Goal: Task Accomplishment & Management: Use online tool/utility

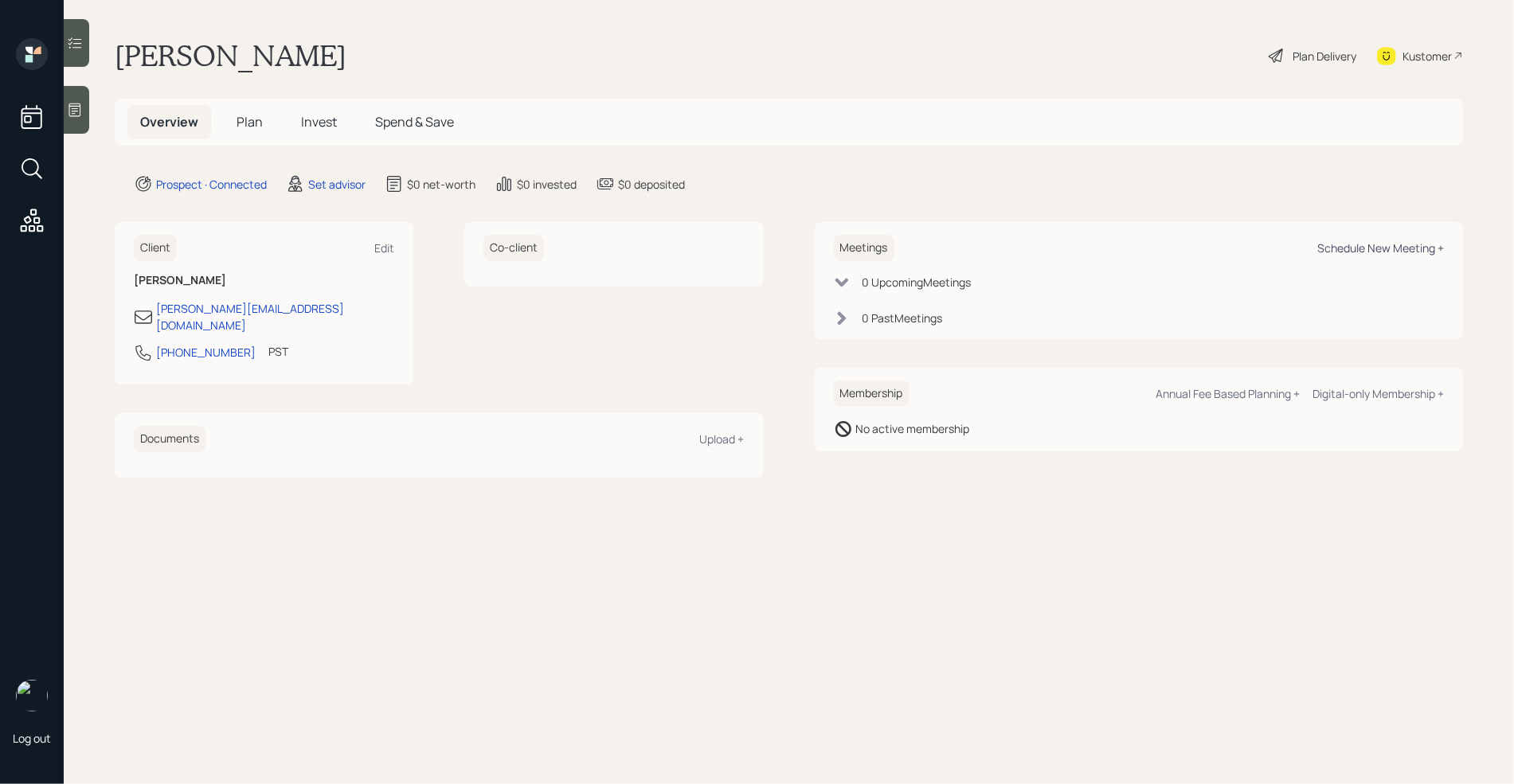
click at [1340, 247] on div "Schedule New Meeting +" at bounding box center [1379, 248] width 127 height 15
select select "round-[PERSON_NAME]"
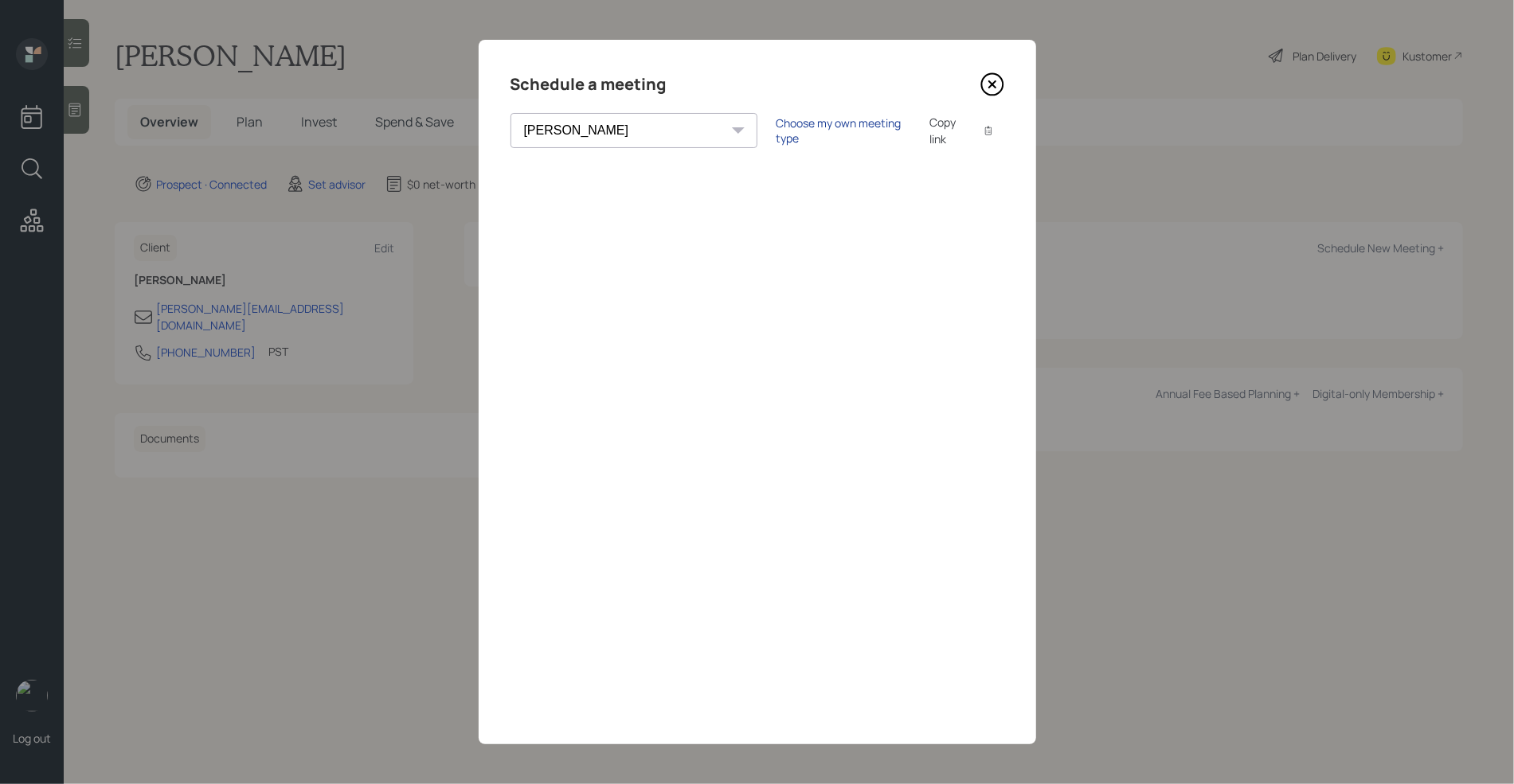
click at [776, 125] on div "Choose my own meeting type" at bounding box center [843, 130] width 134 height 30
click at [998, 89] on icon at bounding box center [992, 84] width 24 height 24
